Goal: Task Accomplishment & Management: Use online tool/utility

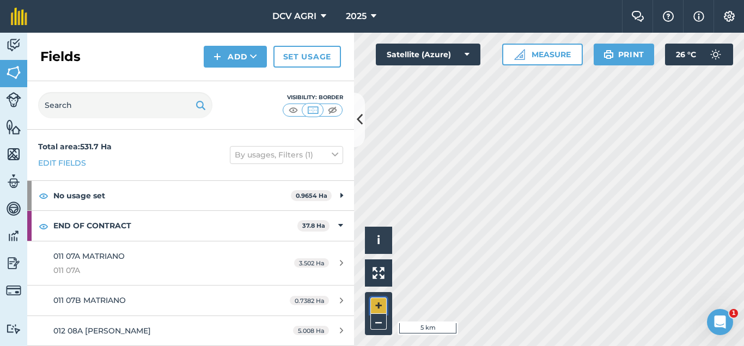
click at [380, 305] on button "+" at bounding box center [378, 305] width 16 height 16
click at [378, 309] on button "+" at bounding box center [378, 305] width 16 height 16
click at [374, 305] on button "+" at bounding box center [378, 305] width 16 height 16
